Goal: Task Accomplishment & Management: Use online tool/utility

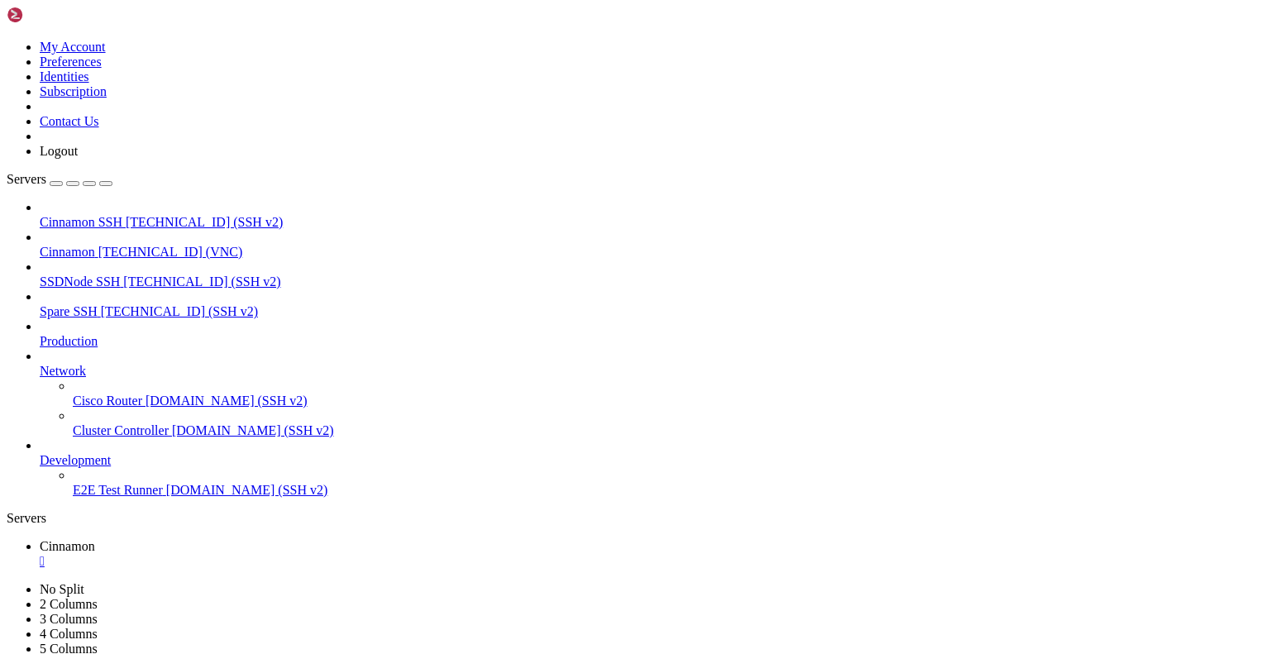
click at [300, 554] on div "" at bounding box center [651, 561] width 1223 height 15
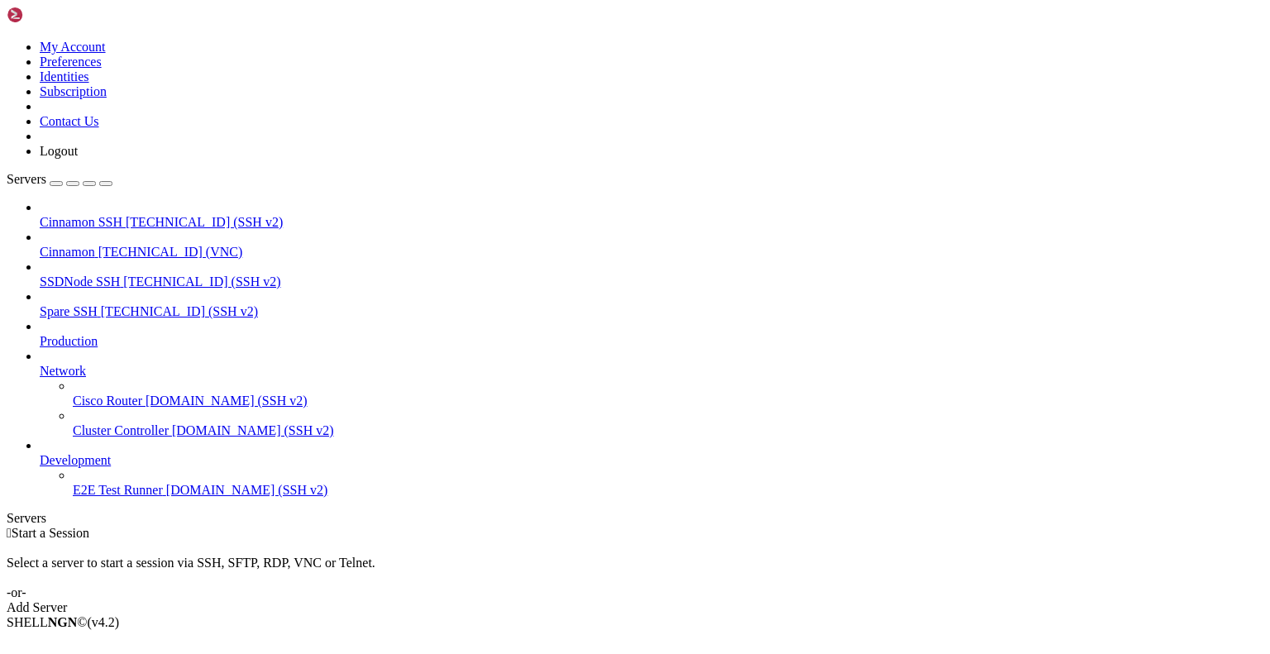
click at [86, 304] on span "Spare SSH" at bounding box center [69, 311] width 58 height 14
click at [89, 304] on span "Spare SSH" at bounding box center [69, 311] width 58 height 14
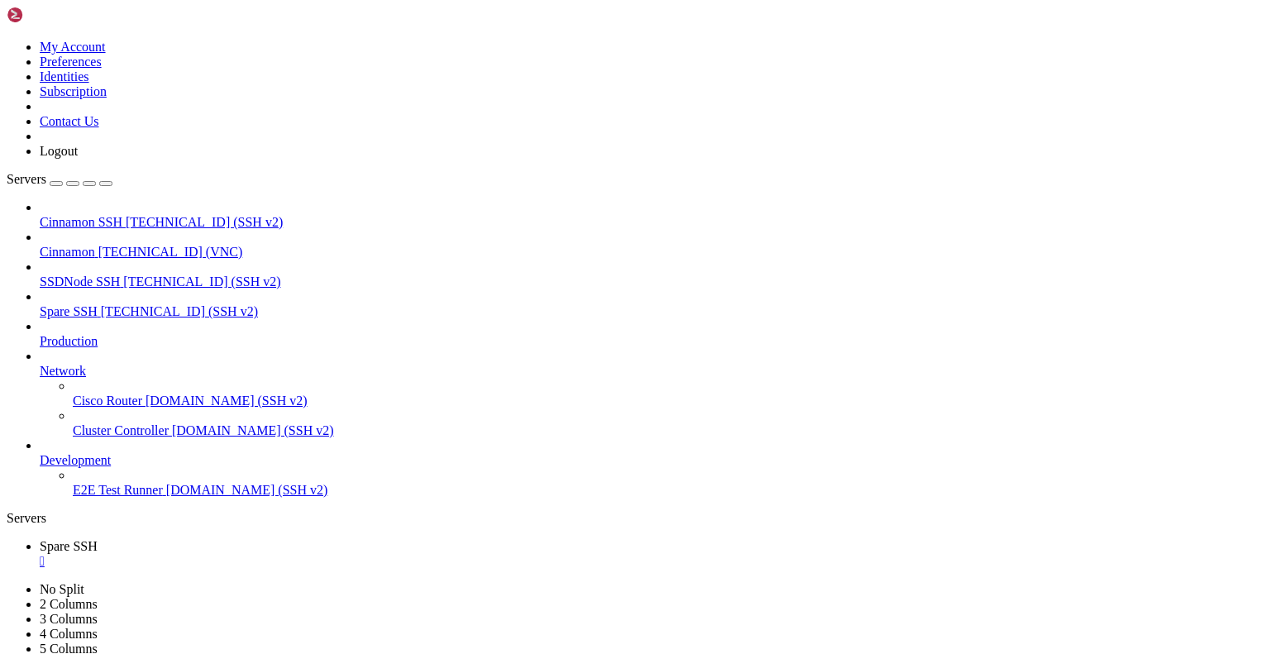
scroll to position [238, 0]
click at [304, 554] on div "" at bounding box center [651, 561] width 1223 height 15
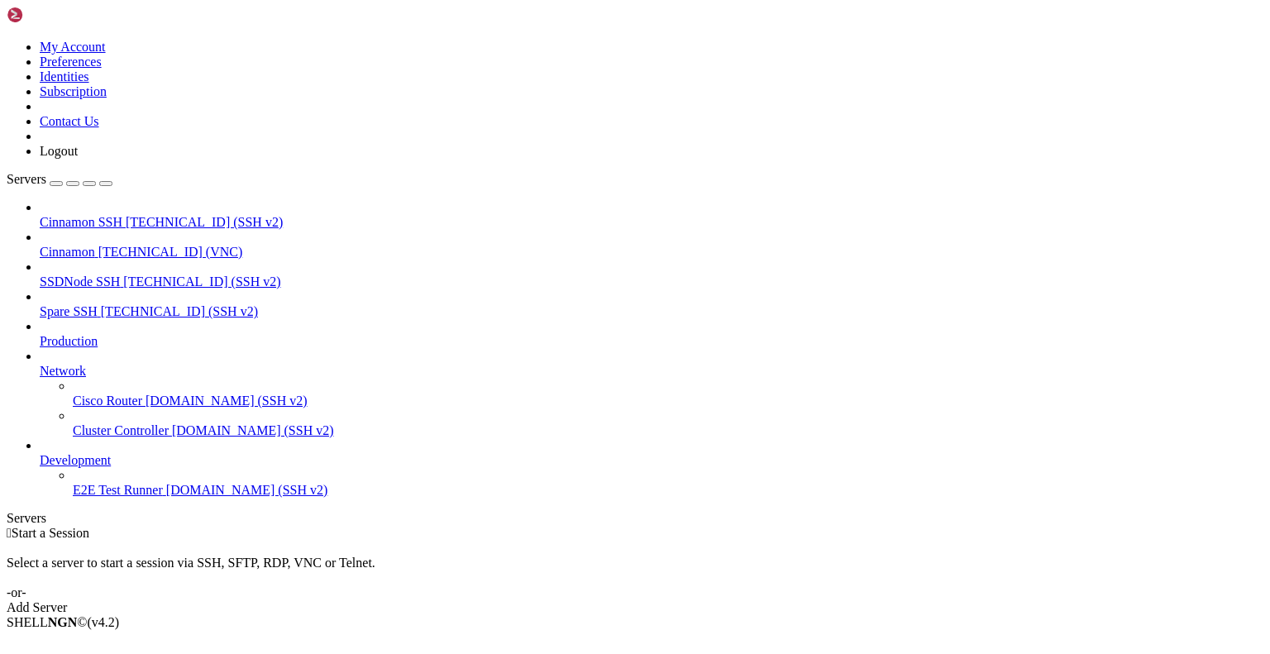
click at [98, 274] on span "SSDNode SSH" at bounding box center [80, 281] width 80 height 14
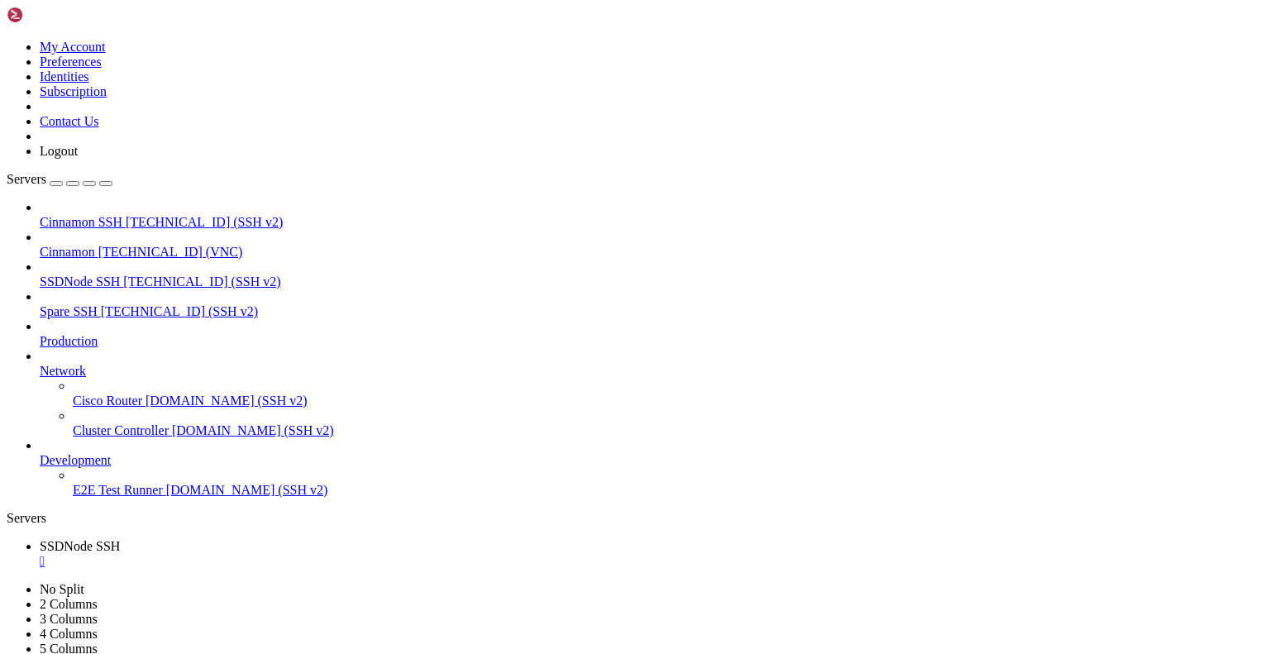
scroll to position [0, 0]
click at [322, 554] on div "" at bounding box center [651, 561] width 1223 height 15
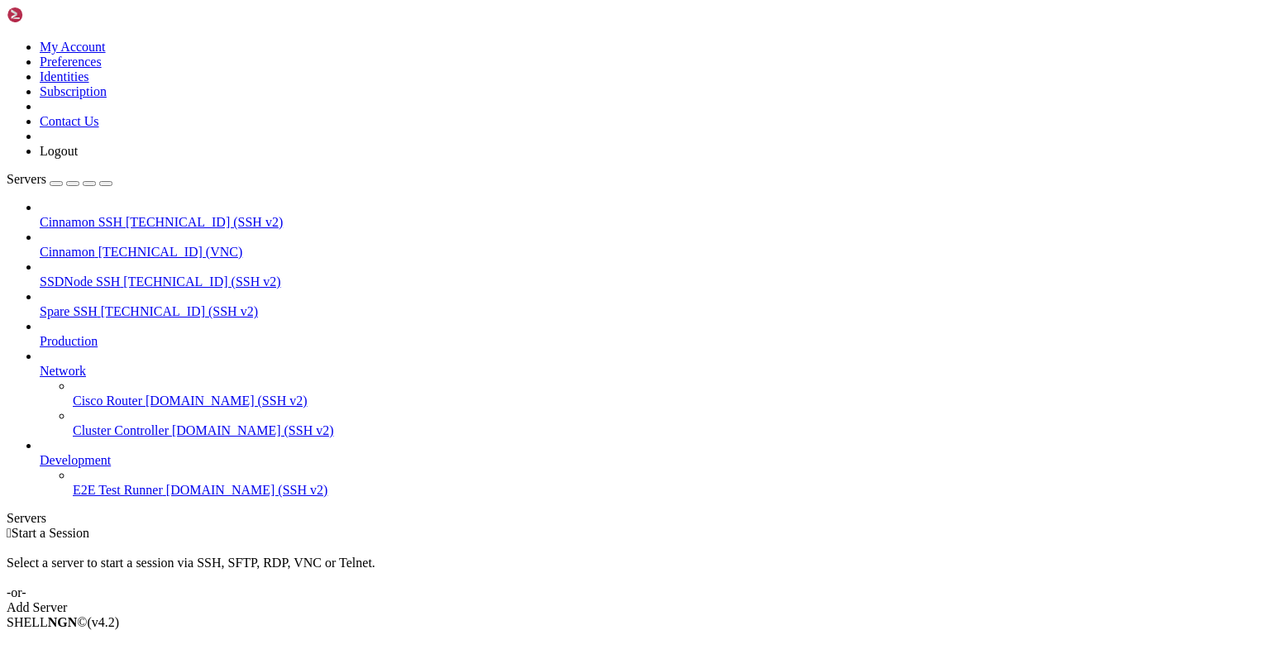
click at [95, 245] on span "Cinnamon" at bounding box center [67, 252] width 55 height 14
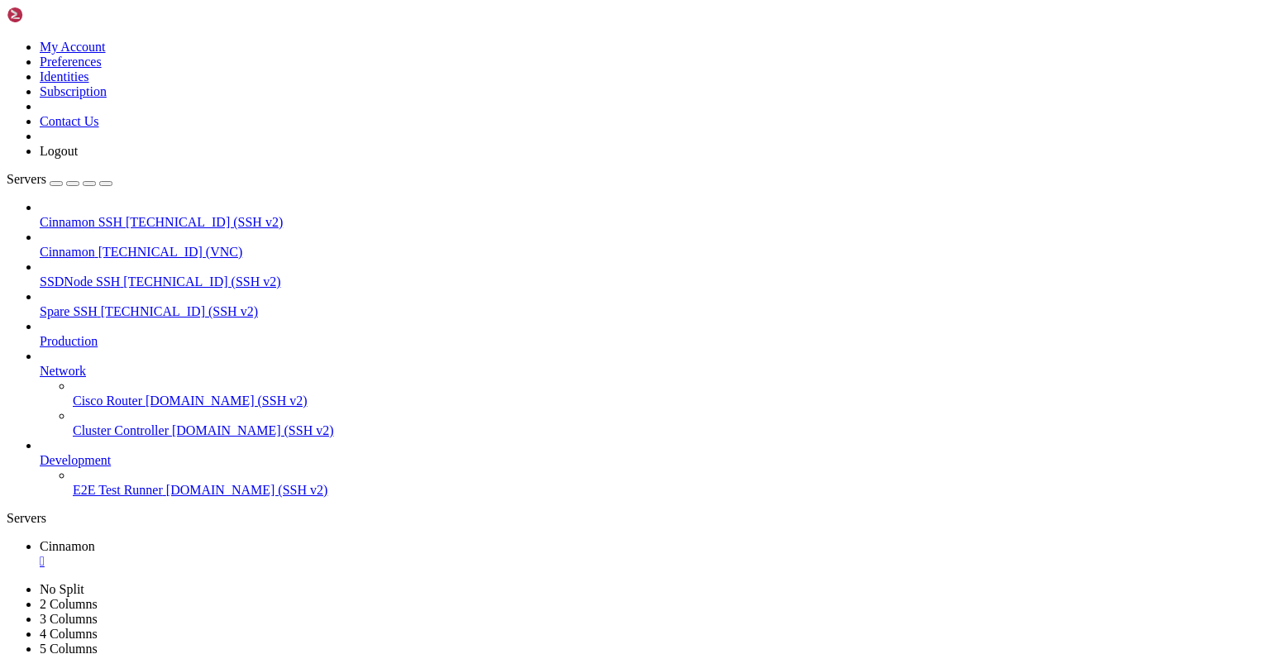
drag, startPoint x: 382, startPoint y: 57, endPoint x: 382, endPoint y: 118, distance: 61.2
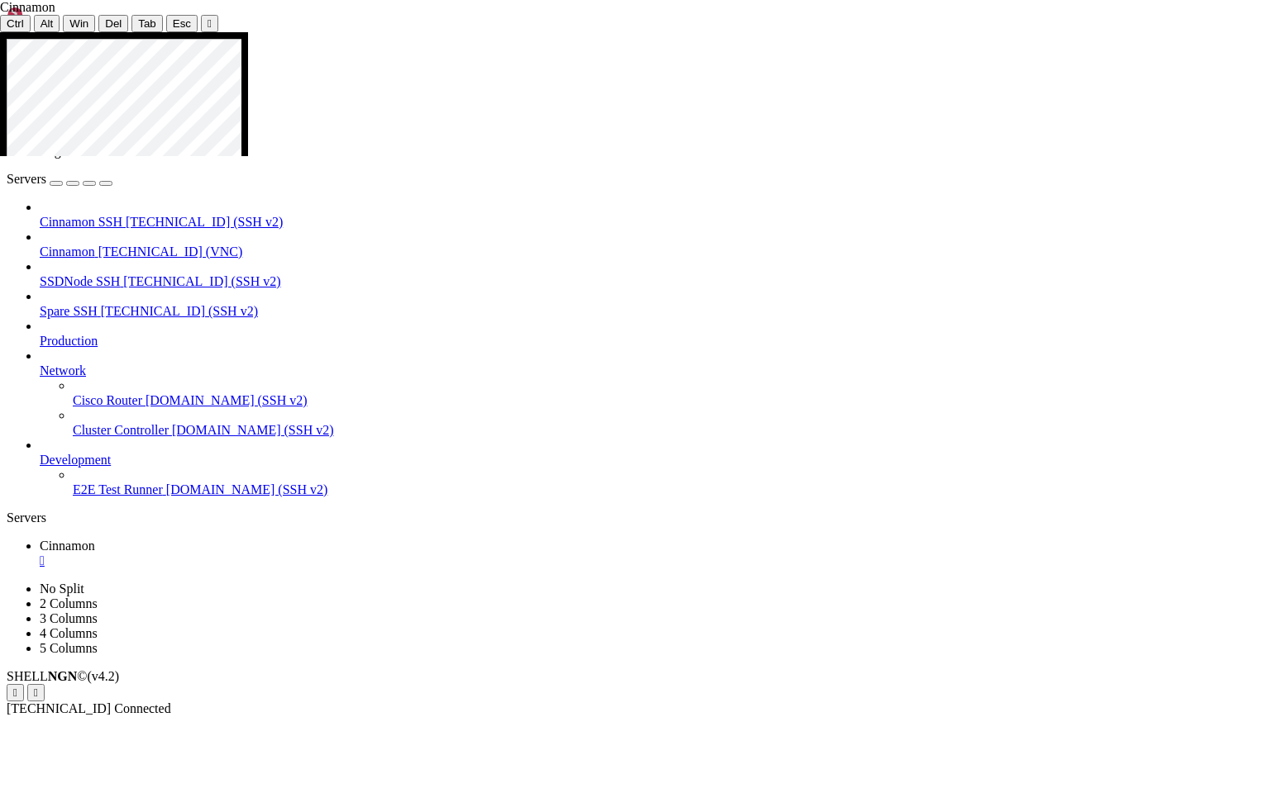
drag, startPoint x: 131, startPoint y: 436, endPoint x: 512, endPoint y: 444, distance: 381.9
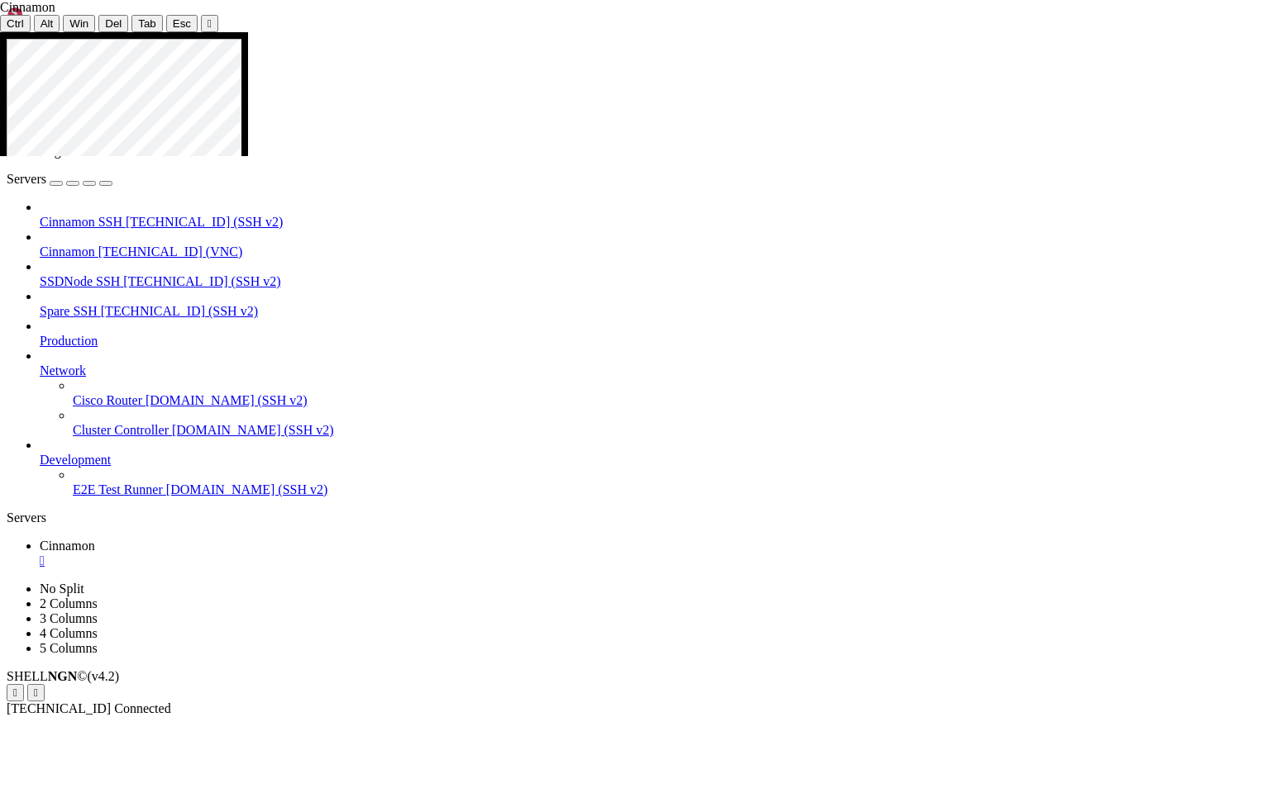
drag, startPoint x: 517, startPoint y: 439, endPoint x: 1178, endPoint y: 445, distance: 661.2
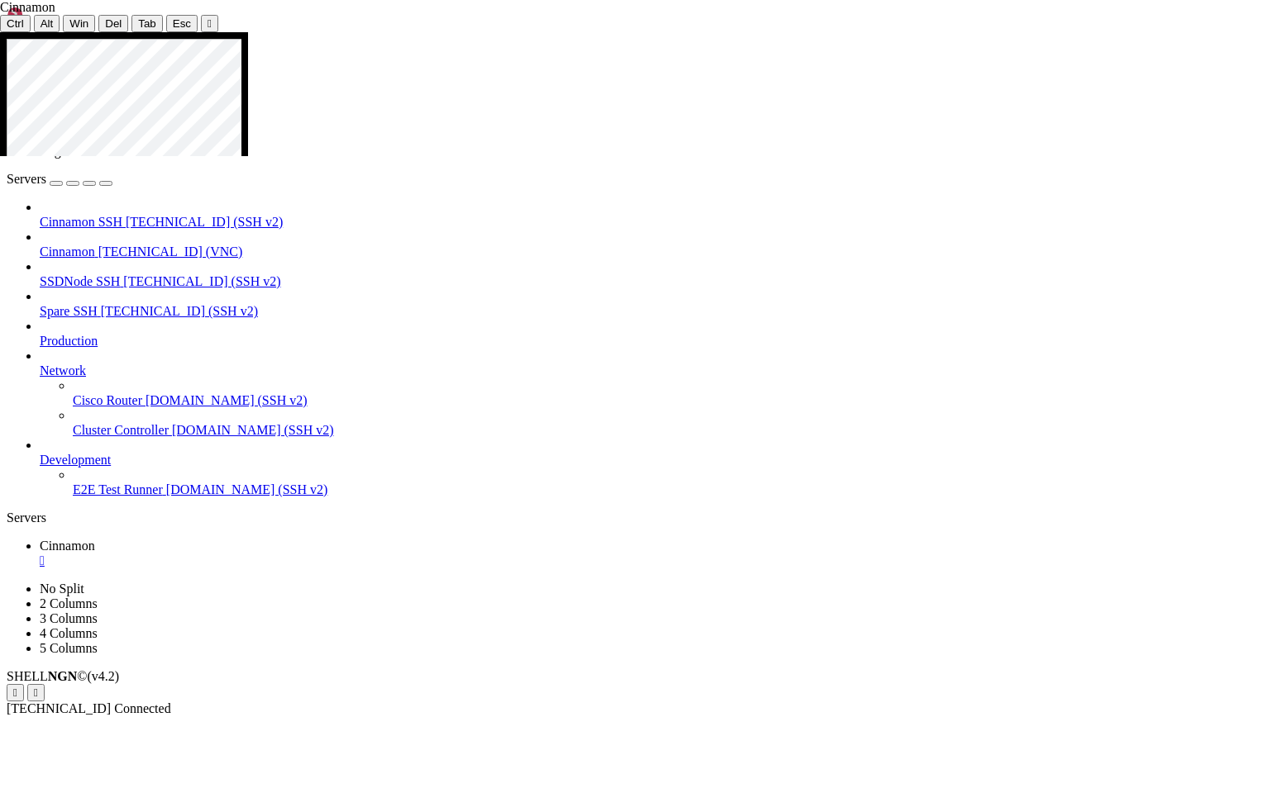
drag, startPoint x: 760, startPoint y: 297, endPoint x: 836, endPoint y: 293, distance: 76.1
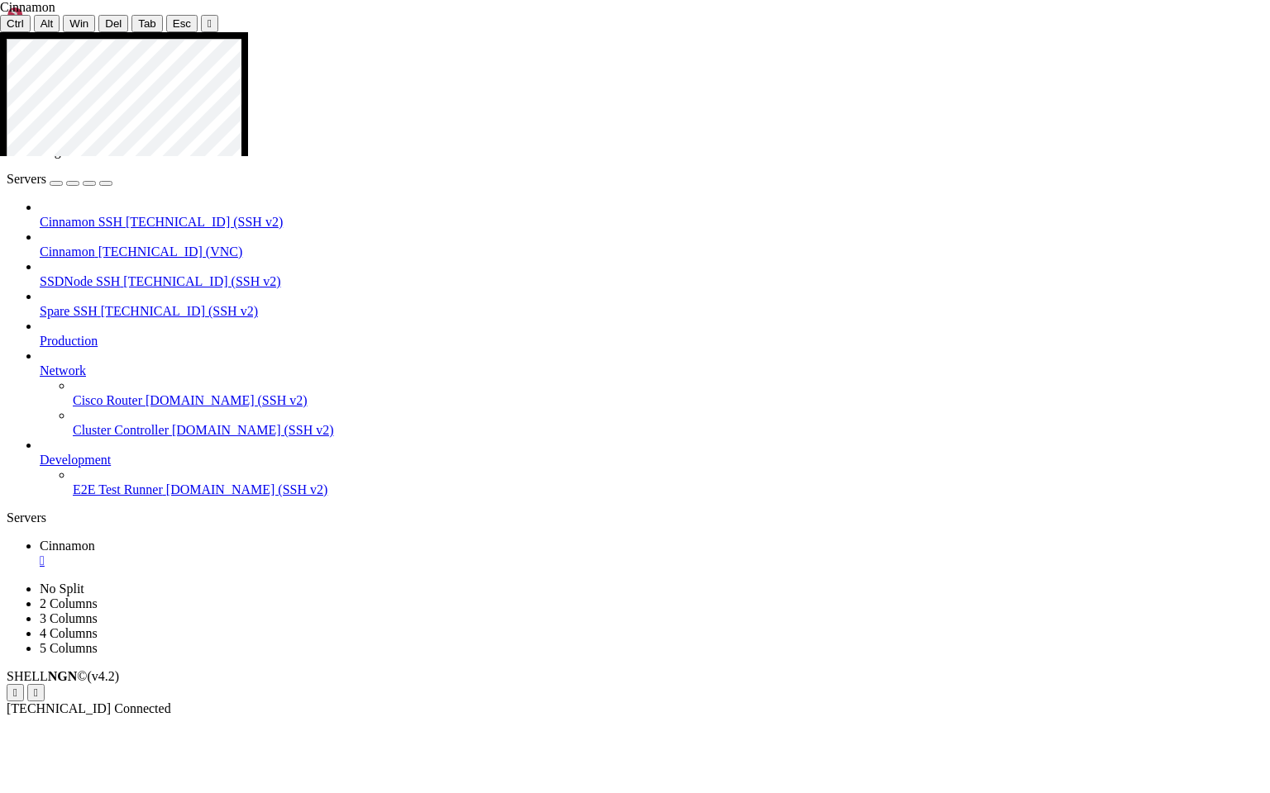
drag, startPoint x: 373, startPoint y: 468, endPoint x: 1116, endPoint y: 644, distance: 763.6
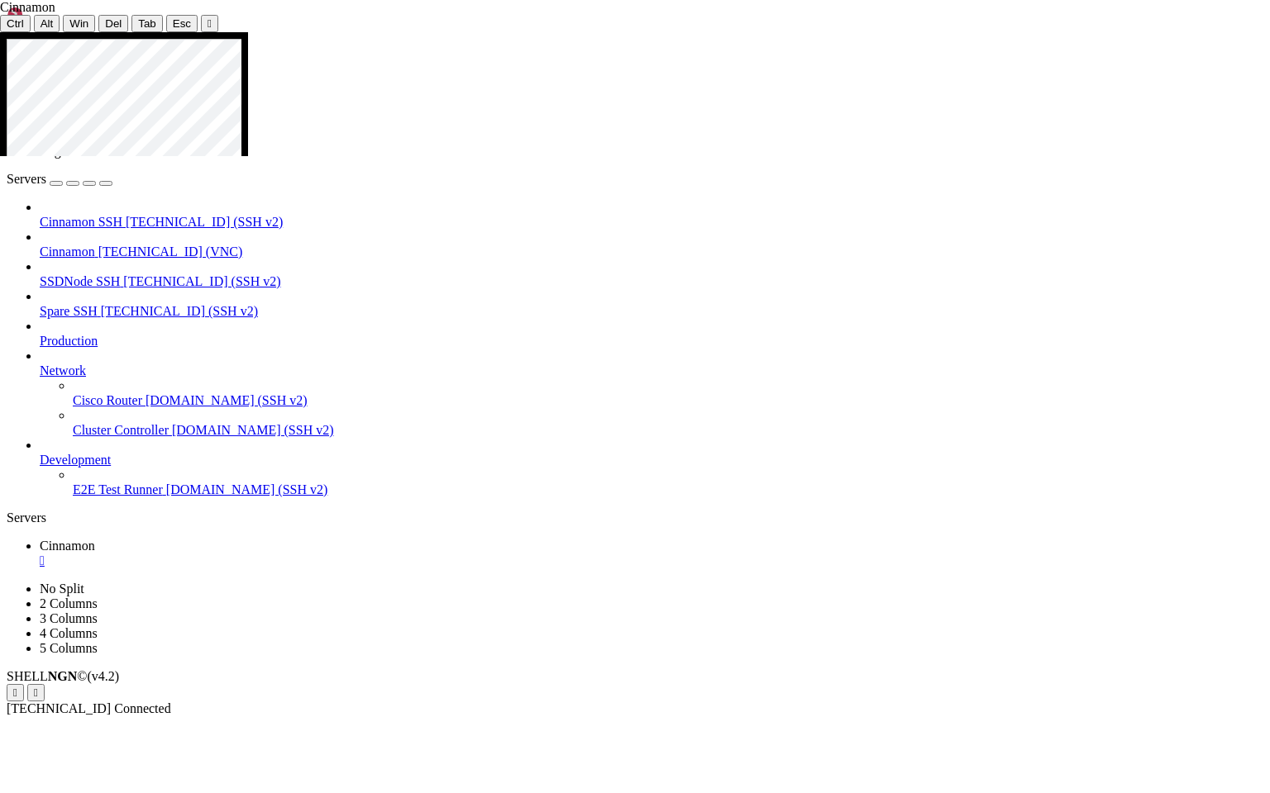
drag, startPoint x: 294, startPoint y: 243, endPoint x: 490, endPoint y: 475, distance: 303.8
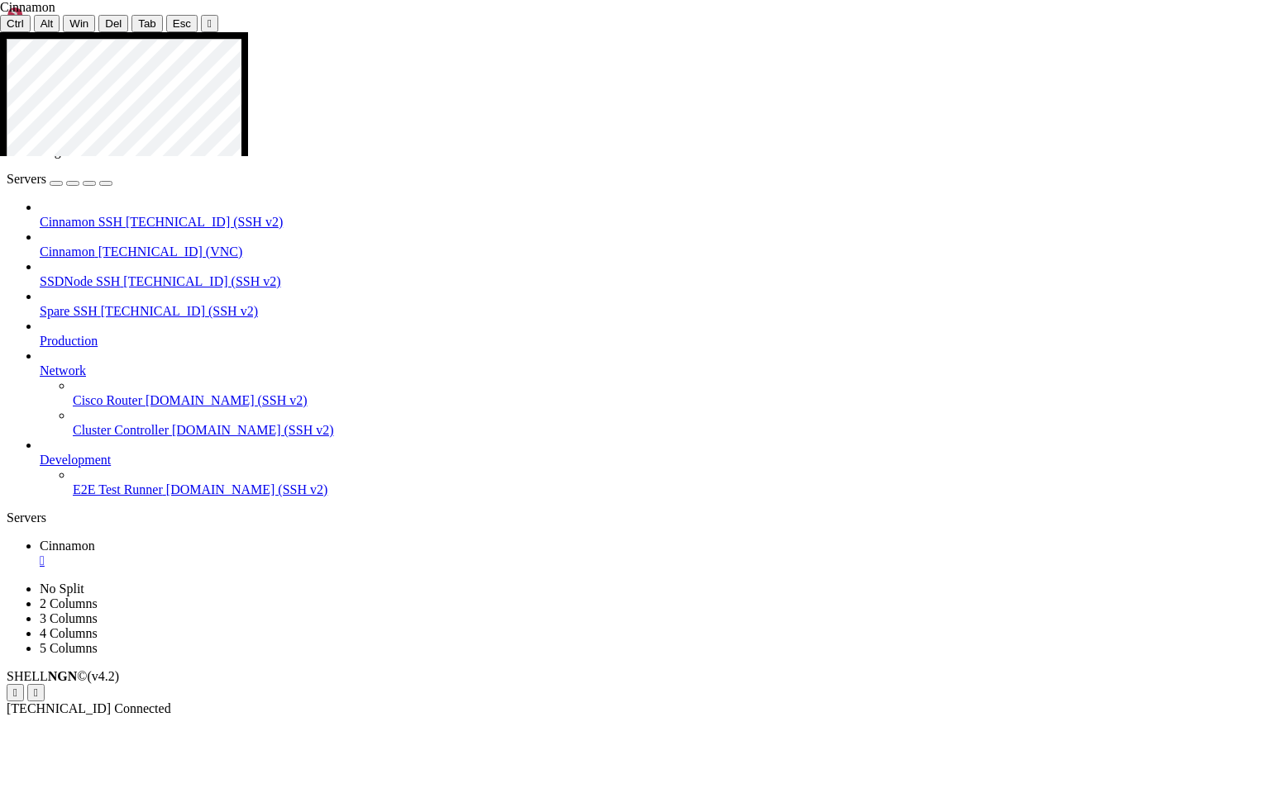
drag, startPoint x: 331, startPoint y: 331, endPoint x: 842, endPoint y: 552, distance: 557.5
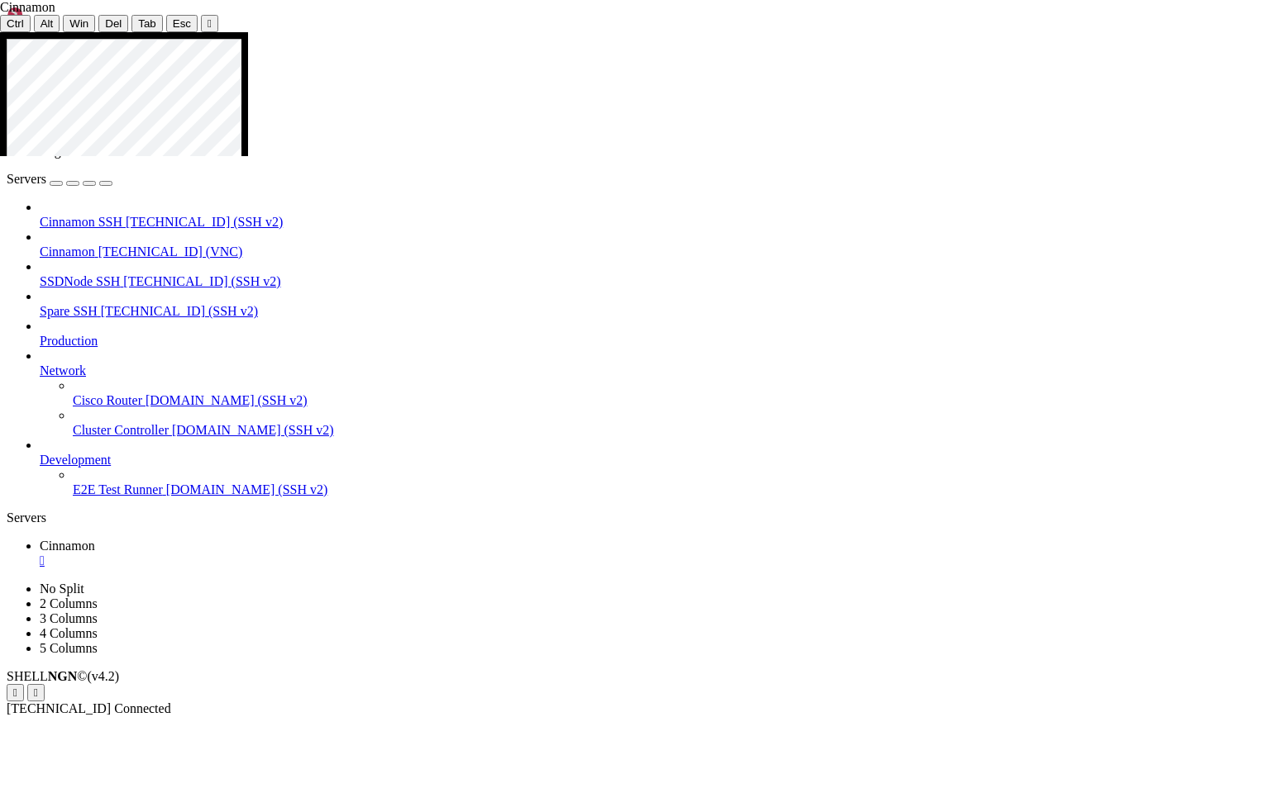
drag, startPoint x: 331, startPoint y: 241, endPoint x: 746, endPoint y: 237, distance: 414.9
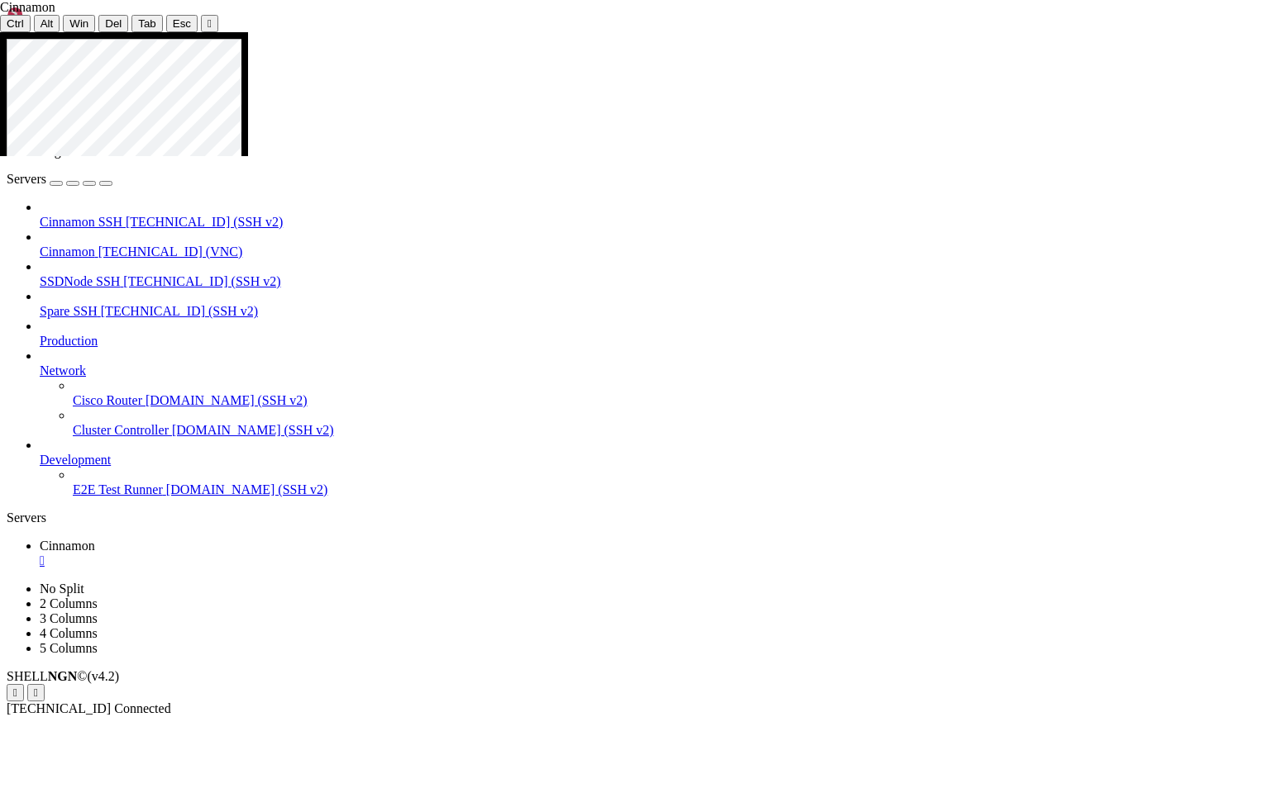
drag, startPoint x: 354, startPoint y: 464, endPoint x: 622, endPoint y: 498, distance: 270.0
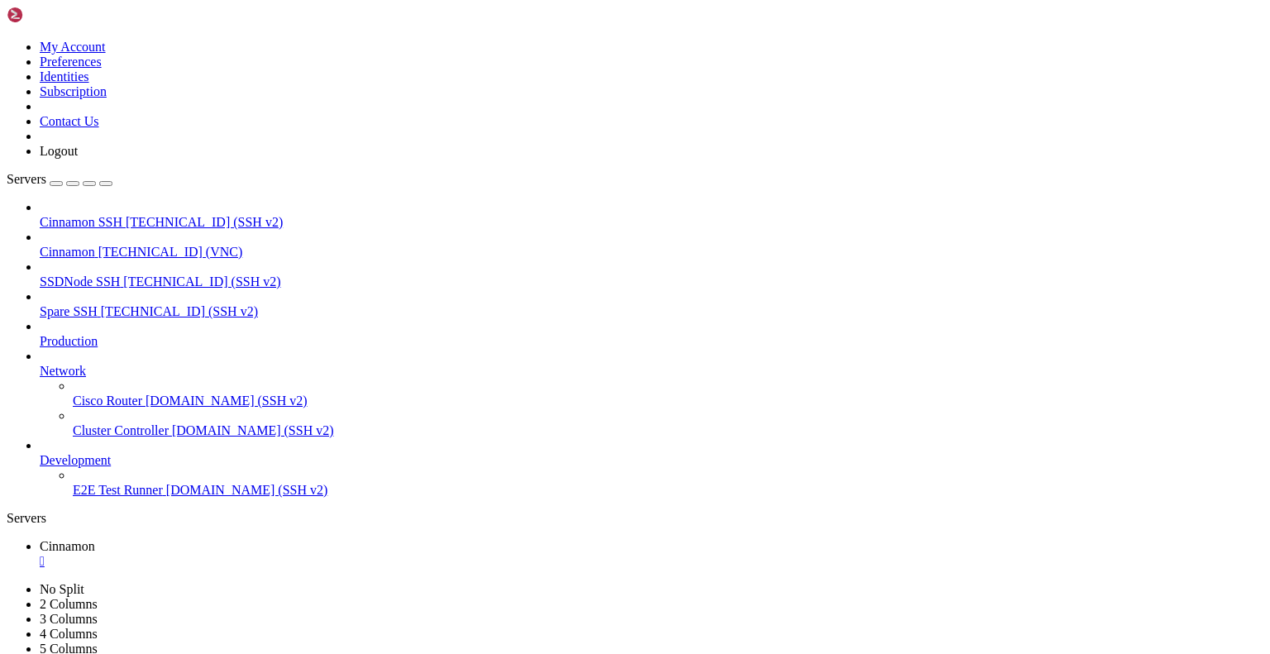
click at [304, 554] on div "" at bounding box center [651, 561] width 1223 height 15
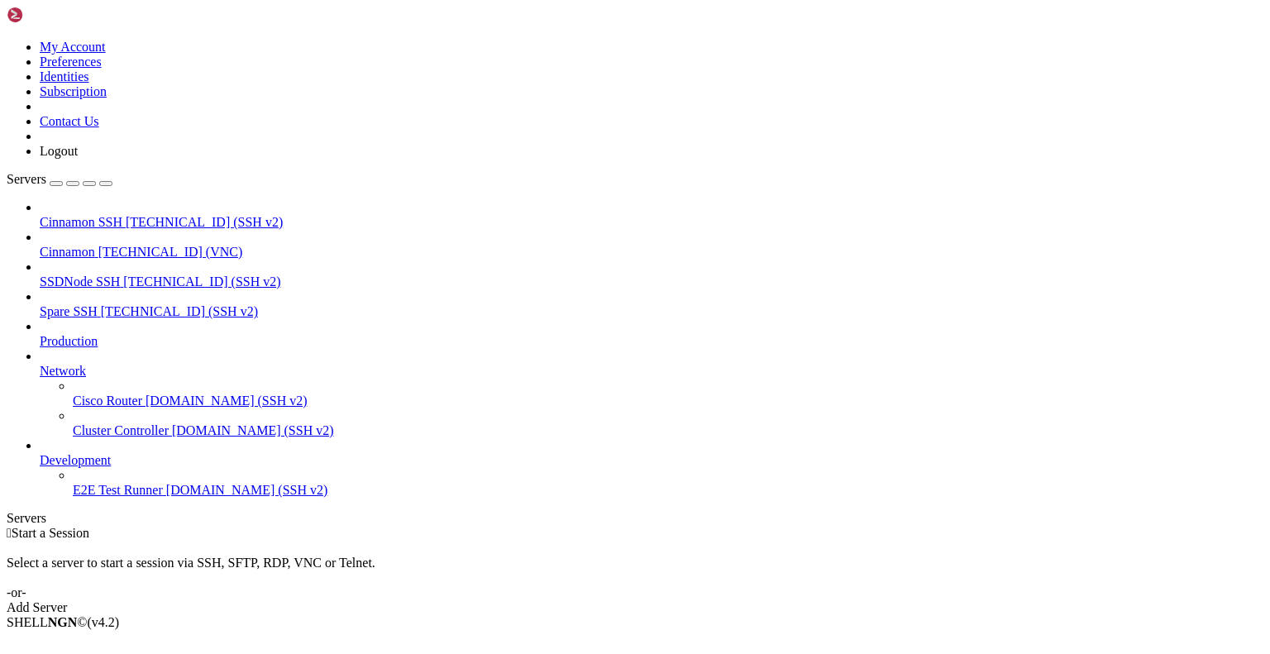
click at [7, 40] on icon at bounding box center [7, 40] width 0 height 0
click at [78, 158] on link "Logout" at bounding box center [59, 151] width 38 height 14
